Goal: Information Seeking & Learning: Learn about a topic

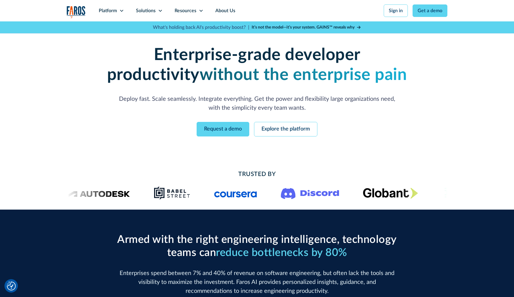
click at [148, 99] on p "Deploy fast. Scale seamlessly. Integrate everything. Get the power and flexibil…" at bounding box center [256, 104] width 285 height 18
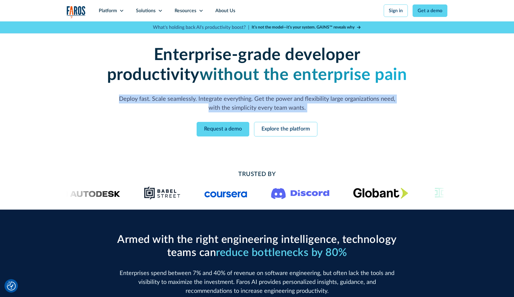
click at [148, 99] on p "Deploy fast. Scale seamlessly. Integrate everything. Get the power and flexibil…" at bounding box center [256, 104] width 285 height 18
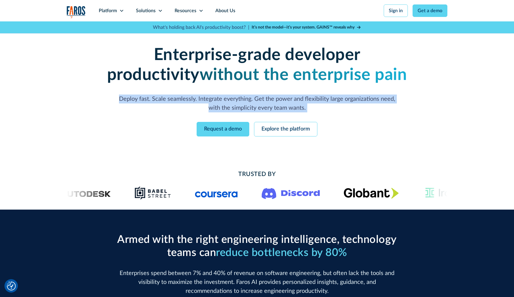
click at [166, 102] on p "Deploy fast. Scale seamlessly. Integrate everything. Get the power and flexibil…" at bounding box center [256, 104] width 285 height 18
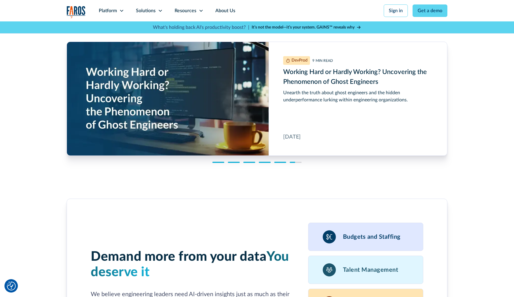
scroll to position [1474, 0]
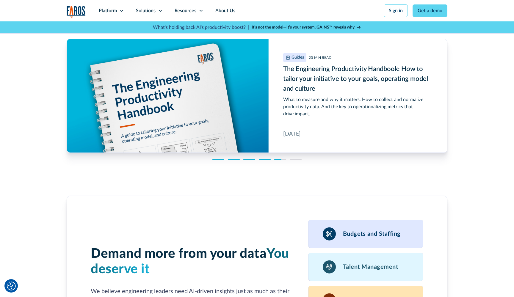
click at [35, 125] on div "Our team has been in your shoes. Discover resources that can help. AI 7 MIN REA…" at bounding box center [257, 68] width 514 height 226
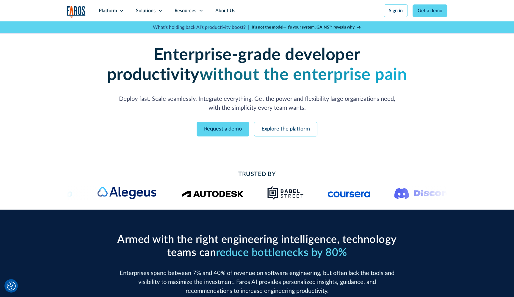
scroll to position [0, 0]
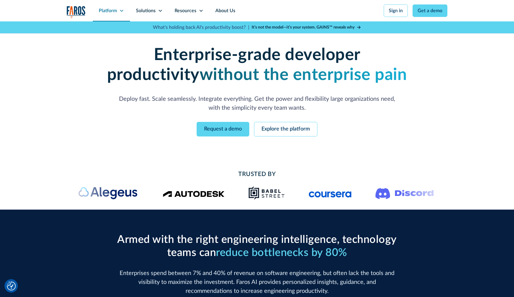
click at [122, 10] on icon at bounding box center [121, 10] width 5 height 5
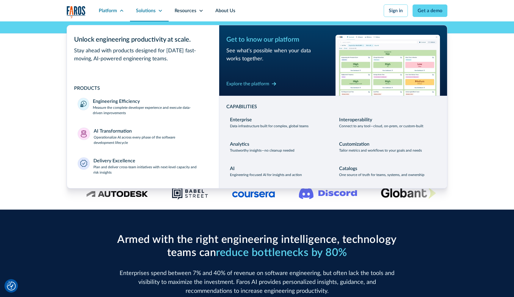
click at [160, 9] on icon at bounding box center [160, 10] width 5 height 5
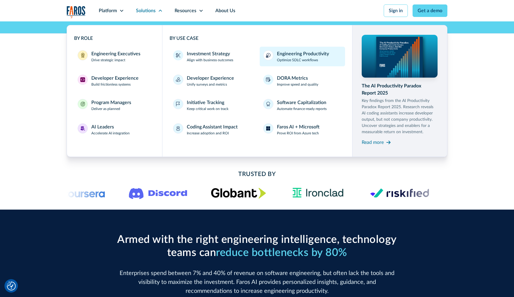
click at [292, 58] on p "Optimize SDLC workflows" at bounding box center [297, 59] width 41 height 5
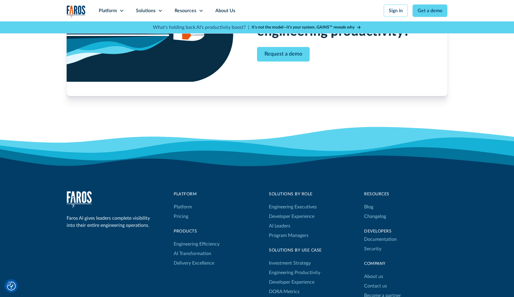
scroll to position [1227, 0]
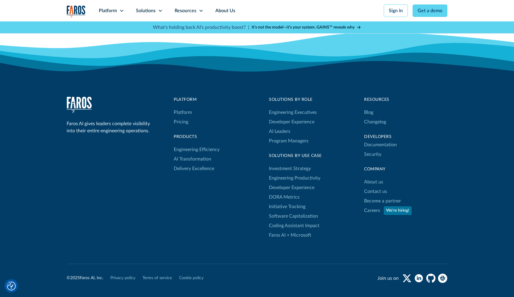
click at [465, 93] on icon at bounding box center [257, 84] width 514 height 47
